Goal: Information Seeking & Learning: Learn about a topic

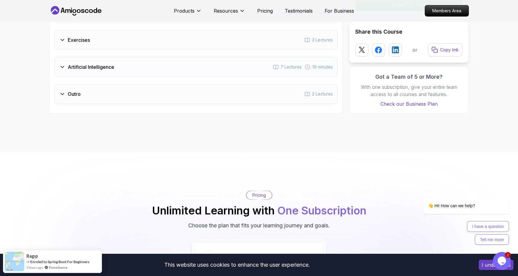
scroll to position [1035, 0]
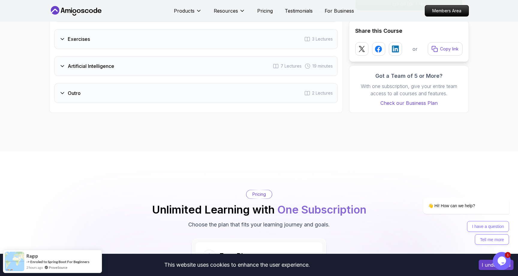
click at [166, 87] on div "Outro 2 Lectures" at bounding box center [196, 93] width 284 height 20
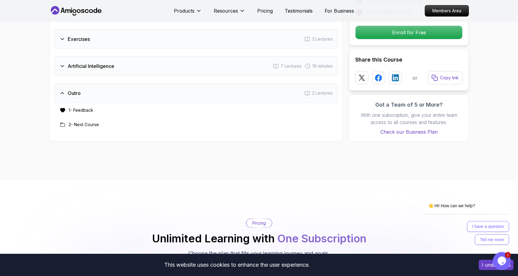
click at [154, 56] on div "Artificial Intelligence 7 Lectures 19 minutes" at bounding box center [196, 66] width 284 height 20
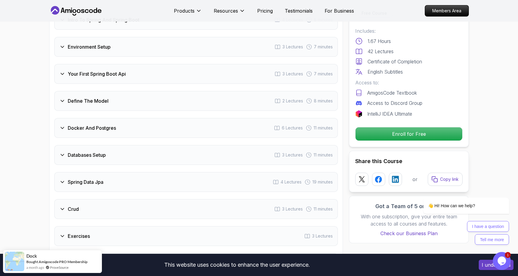
scroll to position [801, 0]
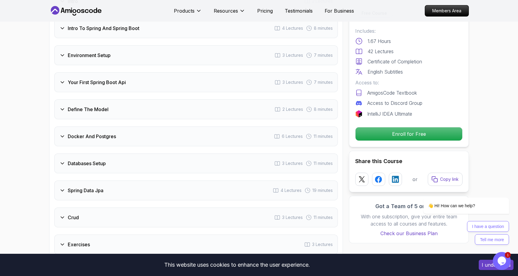
click at [276, 133] on icon at bounding box center [277, 136] width 6 height 6
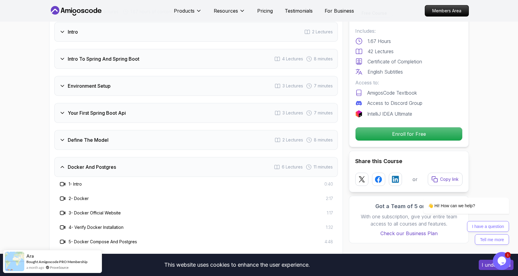
scroll to position [767, 0]
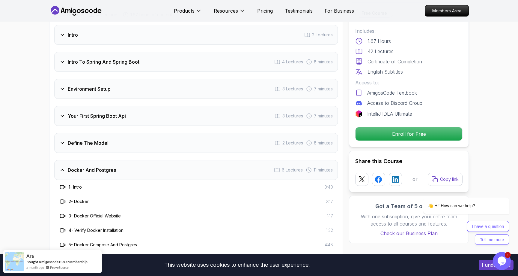
click at [269, 133] on div "Define The Model 2 Lectures 8 minutes" at bounding box center [196, 143] width 284 height 20
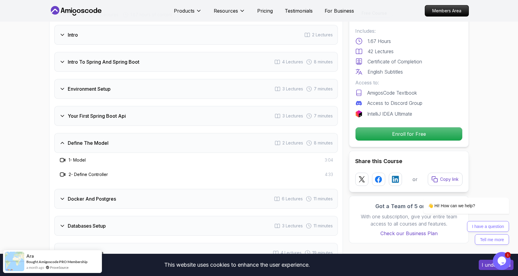
click at [269, 106] on div "Your First Spring Boot Api 3 Lectures 7 minutes" at bounding box center [196, 116] width 284 height 20
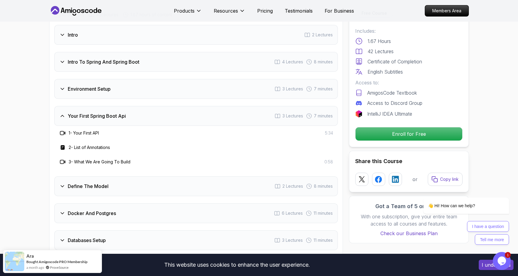
click at [255, 81] on div "Environment Setup 3 Lectures 7 minutes" at bounding box center [196, 89] width 284 height 20
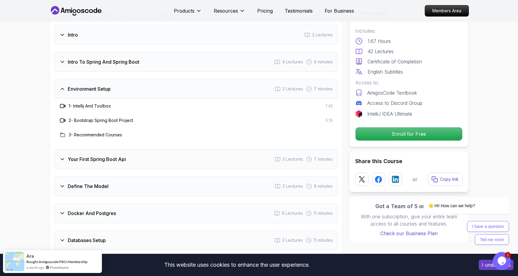
click at [243, 55] on div "Intro To Spring And Spring Boot 4 Lectures 8 minutes" at bounding box center [196, 62] width 284 height 20
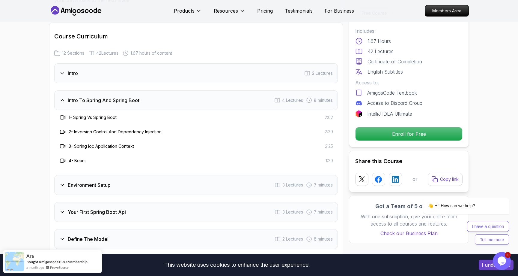
scroll to position [726, 0]
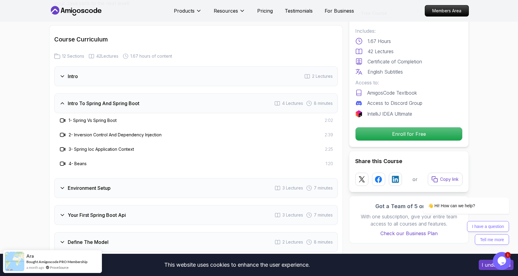
click at [239, 66] on div "Intro 2 Lectures" at bounding box center [196, 76] width 284 height 20
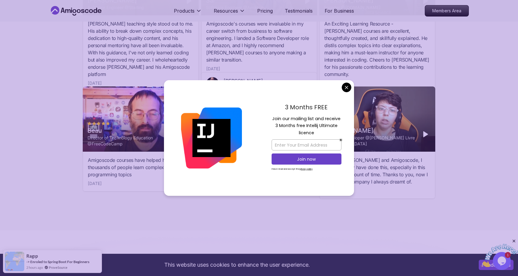
scroll to position [1889, 0]
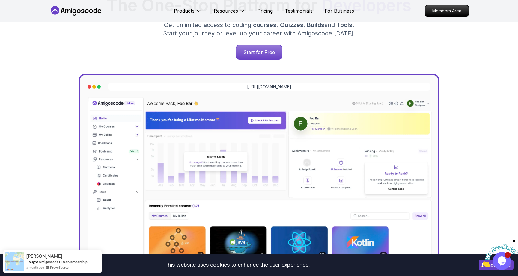
scroll to position [0, 0]
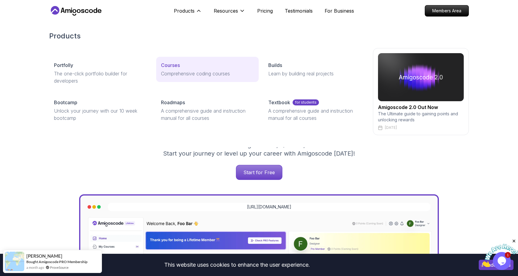
click at [181, 67] on div "Courses" at bounding box center [207, 64] width 93 height 7
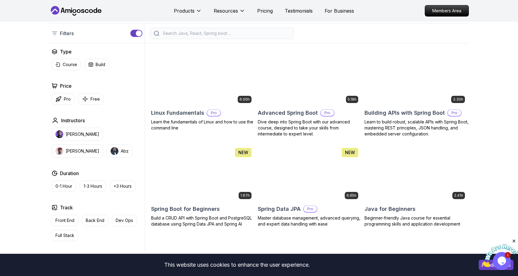
scroll to position [143, 0]
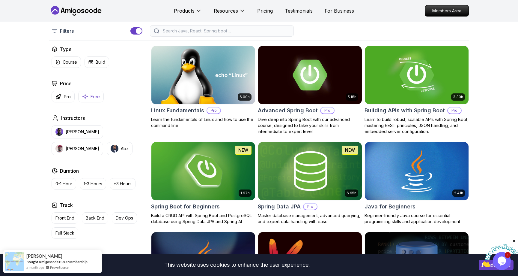
click at [90, 97] on button "Free" at bounding box center [90, 97] width 25 height 12
